Goal: Check status: Check status

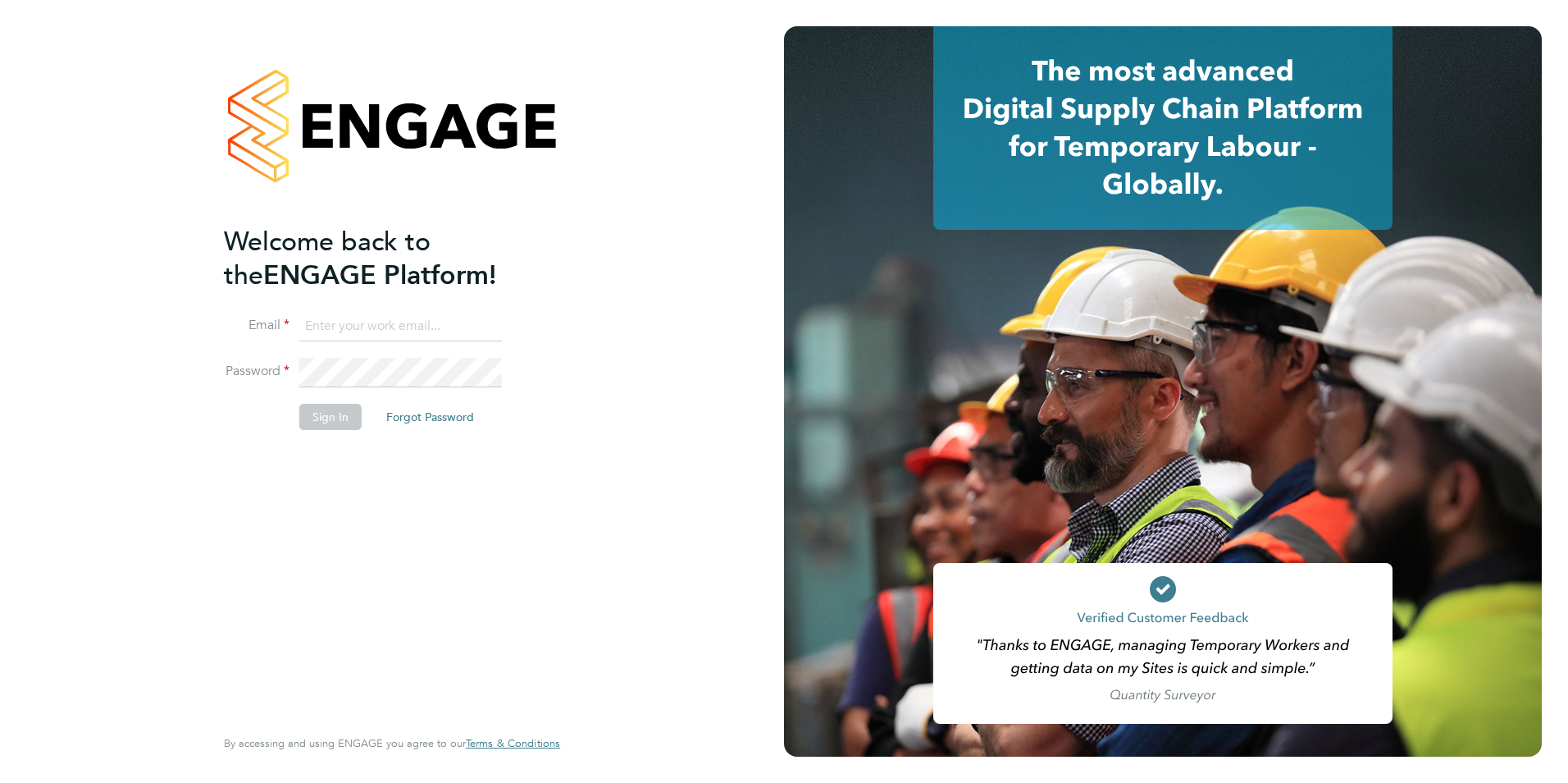
type input "[PERSON_NAME][EMAIL_ADDRESS][DOMAIN_NAME]"
click at [352, 412] on button "Sign In" at bounding box center [330, 417] width 62 height 26
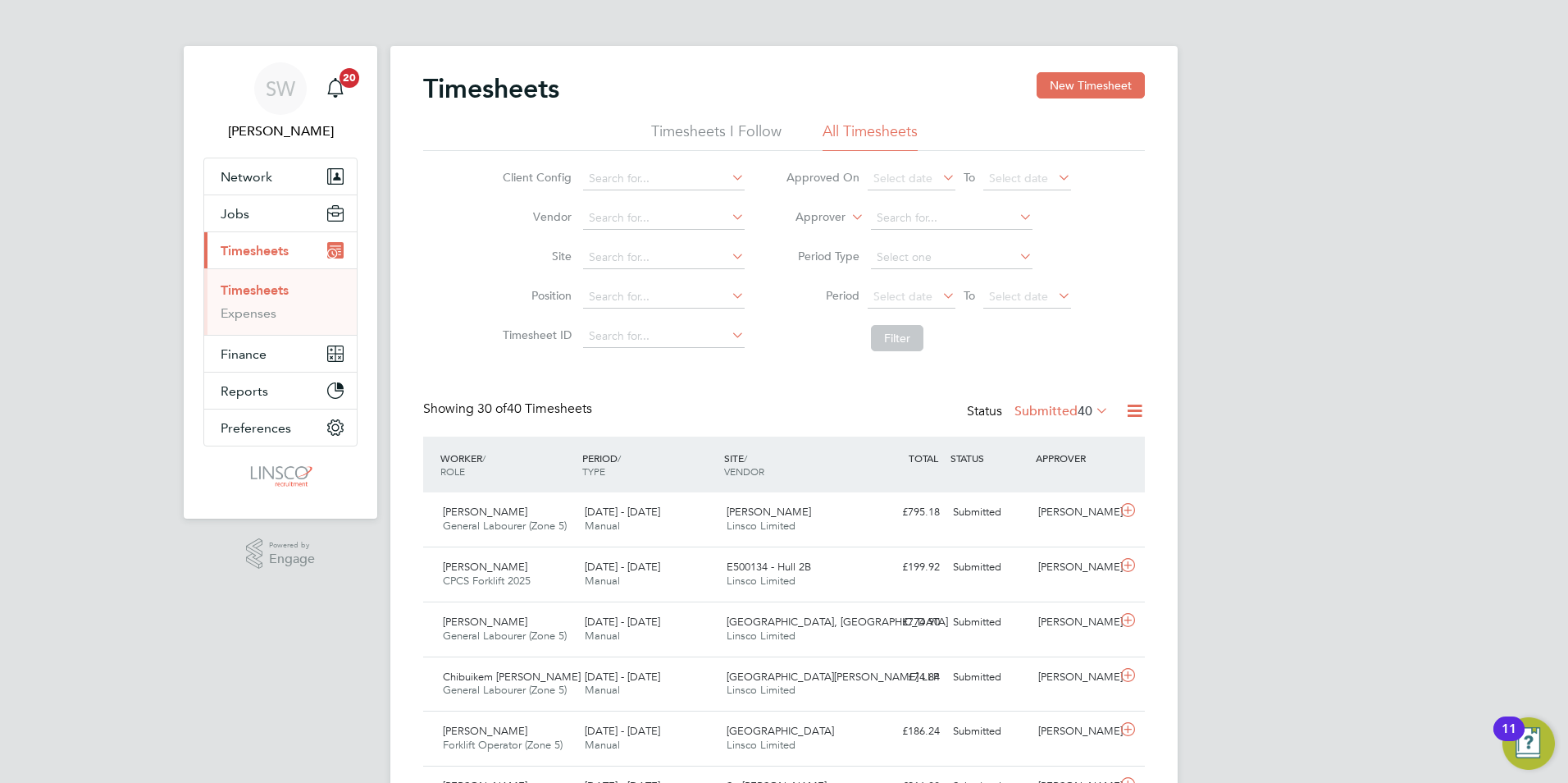
click at [1055, 407] on label "Submitted 40" at bounding box center [1062, 411] width 95 height 17
click at [1054, 511] on li "Approved" at bounding box center [1034, 510] width 75 height 23
